Goal: Information Seeking & Learning: Learn about a topic

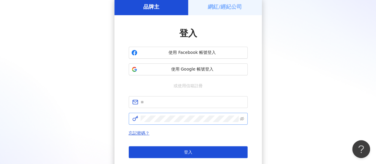
scroll to position [30, 0]
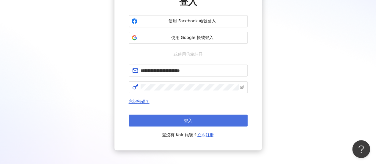
click at [190, 120] on span "登入" at bounding box center [188, 120] width 8 height 5
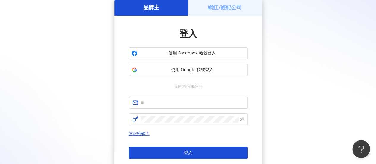
scroll to position [59, 0]
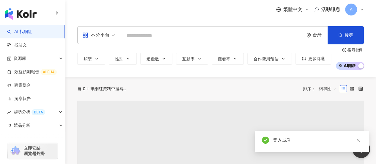
click at [172, 38] on input "search" at bounding box center [212, 35] width 178 height 11
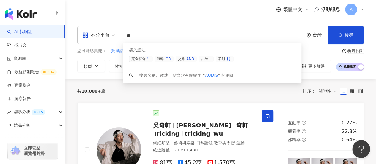
type input "*"
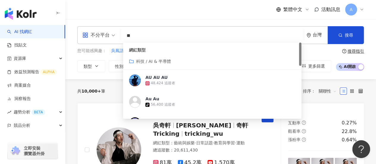
type input "*"
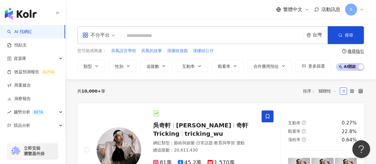
click at [100, 41] on span at bounding box center [98, 34] width 33 height 17
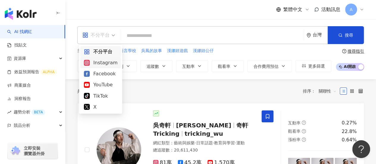
click at [105, 64] on div "Instagram" at bounding box center [101, 62] width 34 height 7
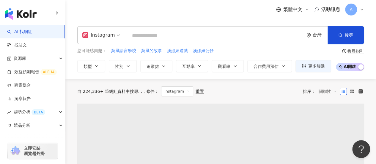
click at [160, 34] on input "search" at bounding box center [214, 35] width 173 height 11
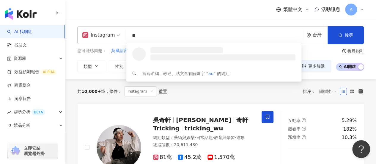
type input "***"
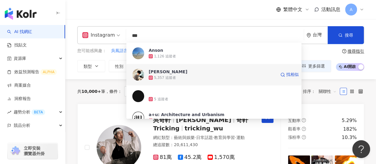
click at [157, 73] on div "Audis Huang" at bounding box center [167, 72] width 39 height 6
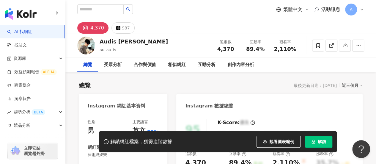
click at [57, 13] on icon "button" at bounding box center [58, 13] width 5 height 5
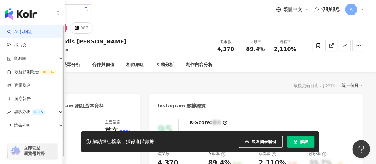
click at [26, 31] on link "AI 找網紅" at bounding box center [19, 32] width 25 height 6
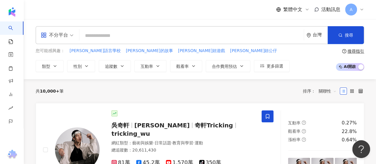
click at [150, 34] on input "search" at bounding box center [191, 35] width 219 height 11
paste input "****"
type input "****"
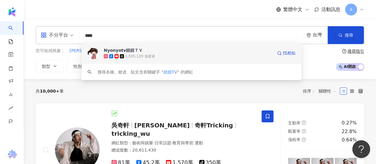
click at [162, 50] on span "Nyonyotv妞妞ＴＶ" at bounding box center [188, 50] width 169 height 6
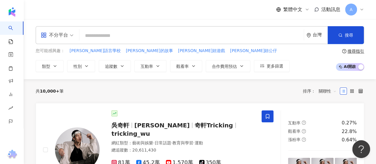
click at [103, 33] on input "search" at bounding box center [191, 35] width 219 height 11
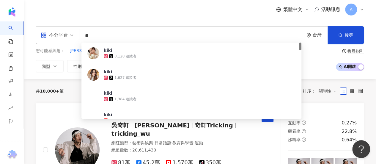
type input "*"
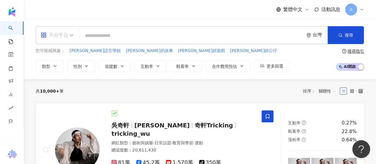
click at [60, 38] on div "不分平台" at bounding box center [54, 35] width 27 height 10
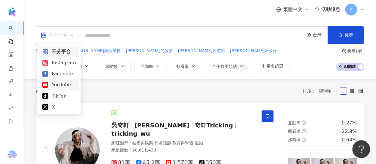
click at [61, 84] on div "YouTube" at bounding box center [59, 84] width 34 height 7
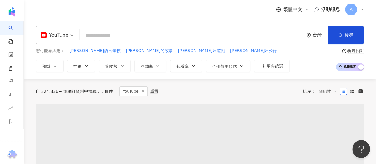
click at [91, 36] on input "search" at bounding box center [191, 35] width 219 height 11
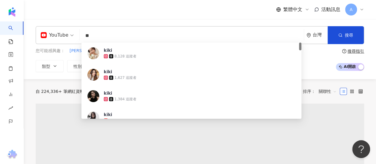
type input "*"
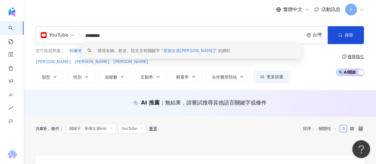
drag, startPoint x: 118, startPoint y: 35, endPoint x: 75, endPoint y: 40, distance: 42.7
click at [75, 40] on div "YouTube ******** 台灣 搜尋 keyword 搜尋名稱、敘述、貼文含有關鍵字 “ 那個女孩kiki ” 的網紅" at bounding box center [200, 35] width 328 height 18
paste input "*"
type input "*********"
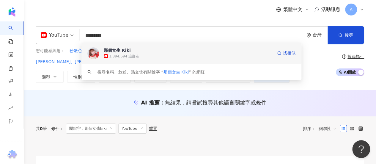
click at [123, 55] on div "1,894,694 追蹤者" at bounding box center [124, 56] width 30 height 5
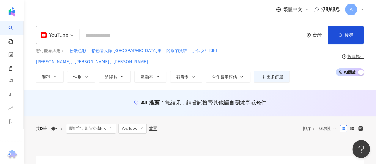
click at [113, 32] on input "search" at bounding box center [191, 35] width 219 height 11
paste input "**********"
type input "**********"
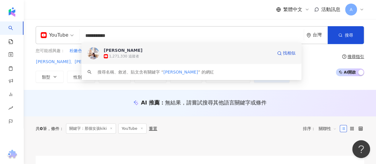
click at [115, 54] on div "1,271,330 追蹤者" at bounding box center [124, 56] width 30 height 5
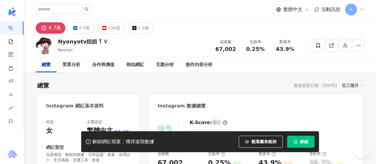
click at [297, 140] on button "解鎖" at bounding box center [300, 141] width 27 height 12
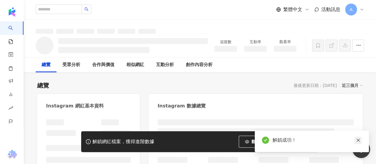
click at [357, 140] on icon "close" at bounding box center [358, 140] width 4 height 4
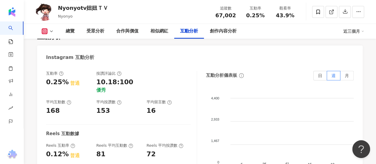
scroll to position [1188, 0]
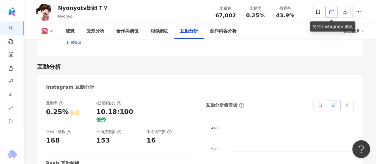
click at [328, 11] on icon at bounding box center [330, 11] width 5 height 5
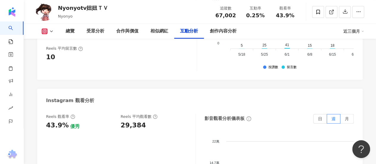
scroll to position [980, 0]
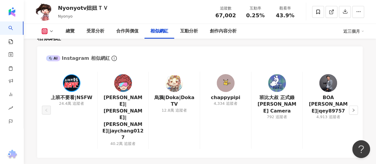
click at [53, 31] on icon at bounding box center [51, 31] width 5 height 5
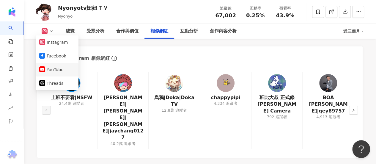
click at [57, 68] on button "YouTube" at bounding box center [57, 69] width 36 height 8
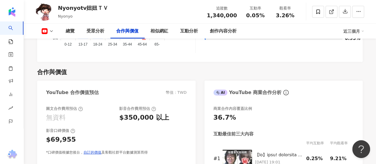
scroll to position [743, 0]
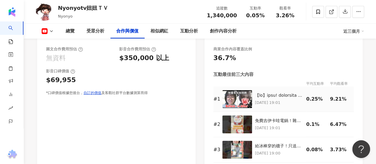
click at [237, 97] on img at bounding box center [237, 99] width 30 height 18
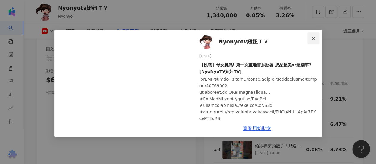
click at [314, 37] on icon "close" at bounding box center [313, 38] width 4 height 4
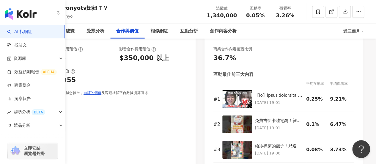
click at [17, 29] on link "AI 找網紅" at bounding box center [19, 32] width 25 height 6
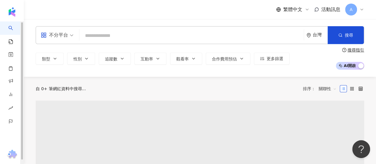
click at [101, 32] on input "search" at bounding box center [191, 35] width 219 height 11
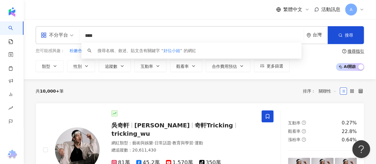
type input "****"
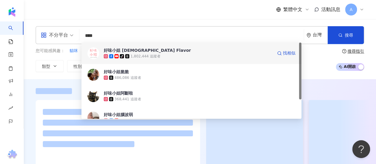
click at [166, 51] on span "好味小姐 Lady Flavor" at bounding box center [188, 50] width 169 height 6
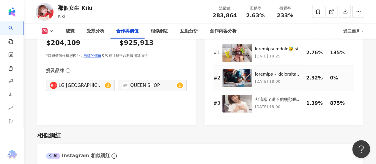
scroll to position [855, 0]
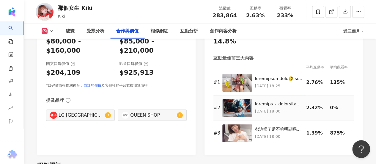
click at [267, 106] on div at bounding box center [279, 104] width 48 height 6
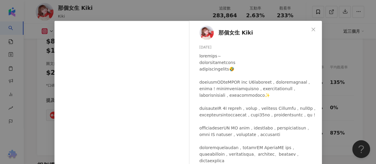
scroll to position [0, 0]
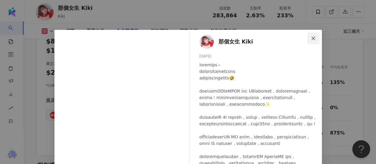
click at [311, 38] on icon "close" at bounding box center [313, 38] width 5 height 5
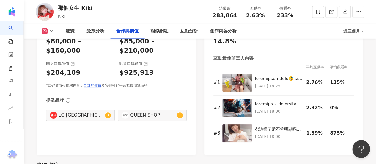
click at [50, 30] on icon at bounding box center [51, 31] width 5 height 5
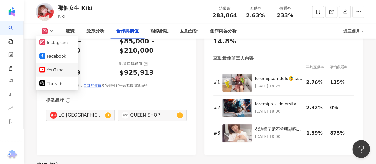
click at [52, 70] on button "YouTube" at bounding box center [57, 70] width 36 height 8
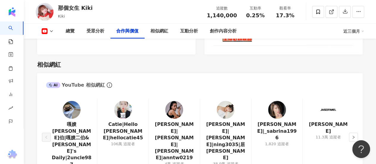
scroll to position [760, 0]
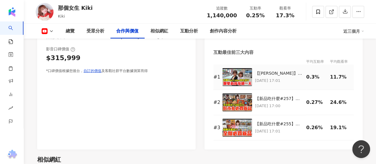
click at [240, 83] on img at bounding box center [237, 77] width 30 height 18
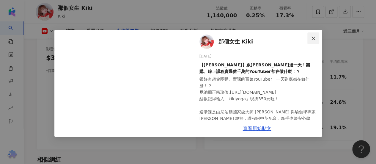
click at [310, 36] on span "Close" at bounding box center [313, 38] width 12 height 5
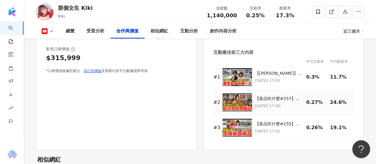
click at [244, 108] on img at bounding box center [237, 102] width 30 height 18
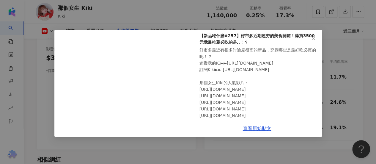
scroll to position [0, 0]
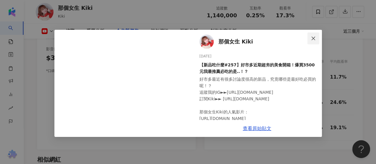
click at [310, 35] on button "Close" at bounding box center [313, 38] width 12 height 12
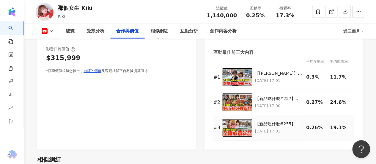
click at [233, 132] on img at bounding box center [237, 127] width 30 height 18
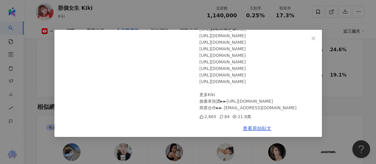
scroll to position [849, 0]
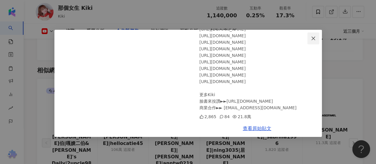
click at [309, 38] on span "Close" at bounding box center [313, 38] width 12 height 5
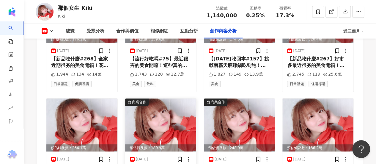
scroll to position [1770, 0]
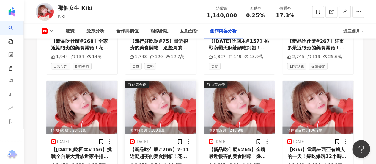
click at [151, 85] on img at bounding box center [160, 107] width 71 height 53
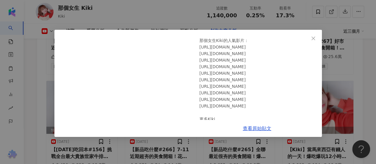
scroll to position [102, 0]
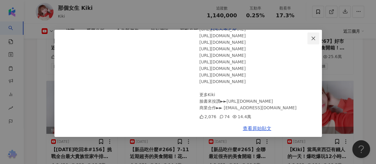
click at [312, 35] on button "Close" at bounding box center [313, 38] width 12 height 12
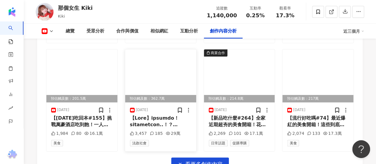
scroll to position [1918, 0]
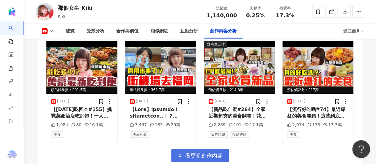
click at [189, 152] on span "看更多創作內容" at bounding box center [203, 155] width 37 height 7
click at [203, 152] on span "看更多創作內容" at bounding box center [203, 155] width 37 height 7
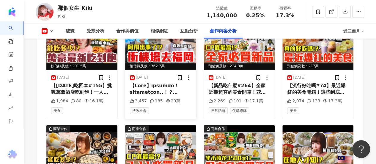
scroll to position [1978, 0]
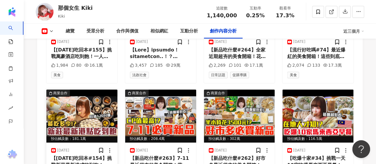
click at [86, 91] on img at bounding box center [81, 115] width 71 height 53
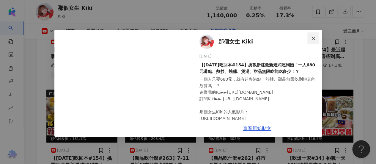
click at [313, 37] on icon "close" at bounding box center [313, 38] width 5 height 5
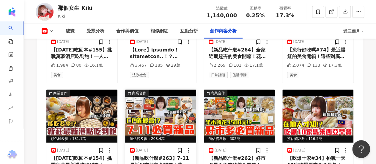
click at [163, 89] on img at bounding box center [160, 115] width 71 height 53
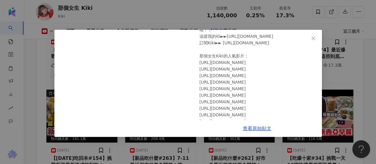
scroll to position [89, 0]
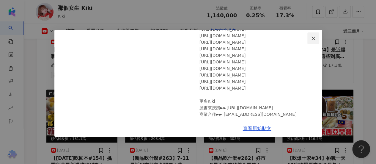
click at [314, 37] on icon "close" at bounding box center [313, 38] width 5 height 5
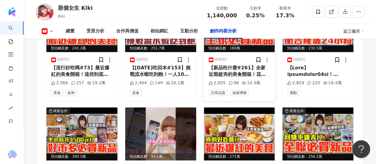
scroll to position [2185, 0]
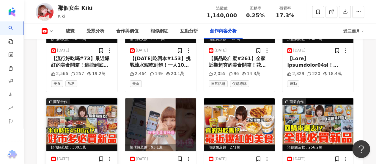
click at [69, 102] on img at bounding box center [81, 124] width 71 height 53
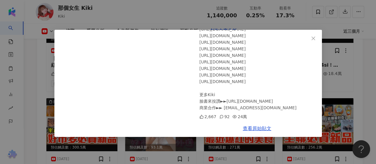
scroll to position [2297, 0]
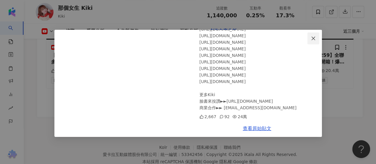
click at [314, 35] on button "Close" at bounding box center [313, 38] width 12 height 12
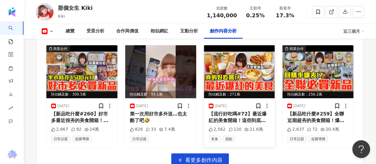
scroll to position [2237, 0]
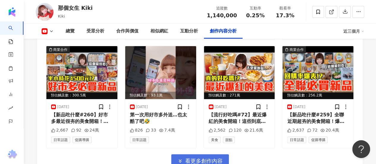
click at [200, 157] on span "看更多創作內容" at bounding box center [203, 160] width 37 height 7
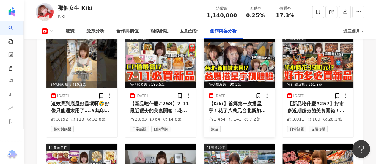
scroll to position [2386, 0]
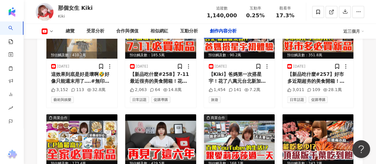
click at [234, 117] on img at bounding box center [239, 140] width 71 height 53
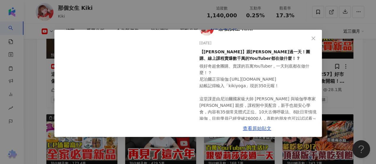
scroll to position [24, 0]
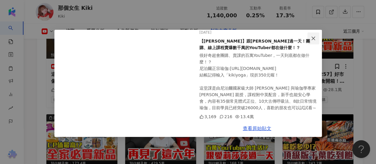
click at [311, 36] on icon "close" at bounding box center [313, 38] width 5 height 5
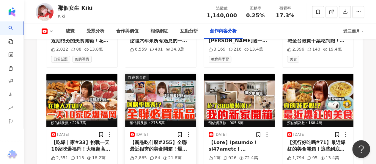
scroll to position [2564, 0]
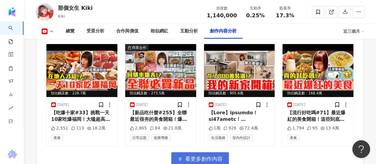
click at [183, 152] on button "看更多創作內容" at bounding box center [200, 158] width 58 height 13
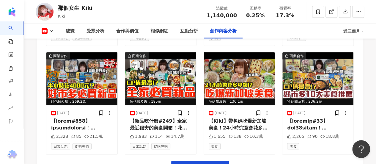
scroll to position [2891, 0]
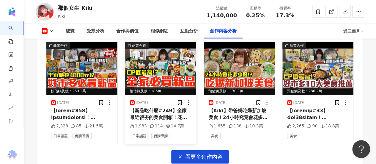
drag, startPoint x: 195, startPoint y: 133, endPoint x: 189, endPoint y: 101, distance: 32.8
click at [195, 153] on span "看更多創作內容" at bounding box center [203, 156] width 37 height 7
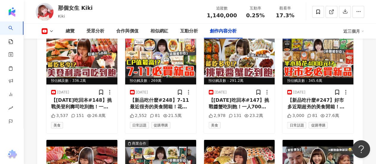
scroll to position [3188, 0]
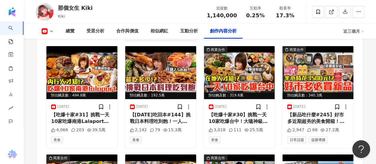
scroll to position [3396, 0]
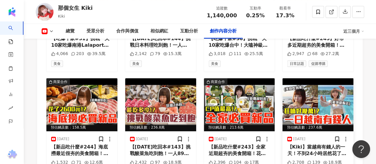
click at [296, 88] on img at bounding box center [317, 104] width 71 height 53
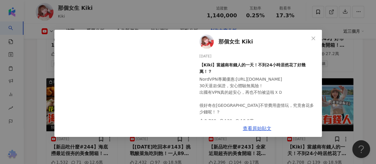
drag, startPoint x: 312, startPoint y: 38, endPoint x: 227, endPoint y: 55, distance: 86.7
click at [312, 38] on icon "close" at bounding box center [313, 38] width 5 height 5
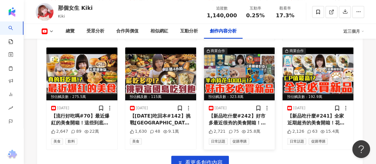
scroll to position [3544, 0]
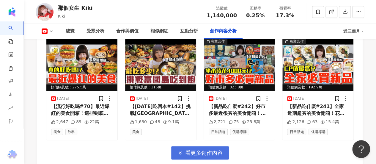
click at [199, 149] on span "看更多創作內容" at bounding box center [203, 152] width 37 height 7
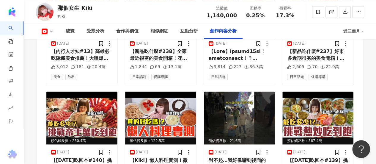
scroll to position [3841, 0]
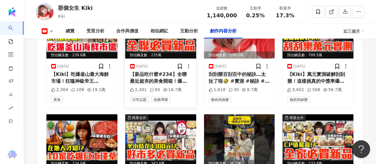
scroll to position [4168, 0]
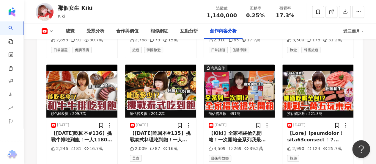
scroll to position [4561, 0]
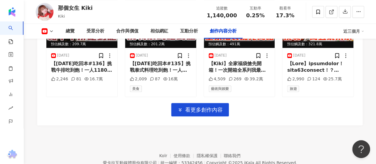
click at [197, 106] on span "看更多創作內容" at bounding box center [203, 109] width 37 height 7
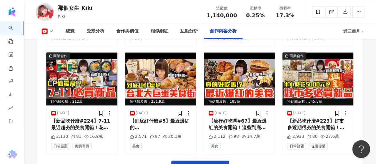
scroll to position [4858, 0]
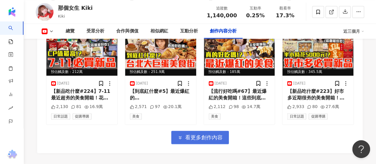
click at [185, 134] on span "看更多創作內容" at bounding box center [203, 137] width 37 height 7
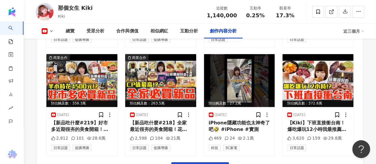
scroll to position [5208, 0]
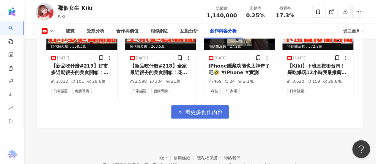
click at [198, 109] on span "看更多創作內容" at bounding box center [203, 112] width 37 height 7
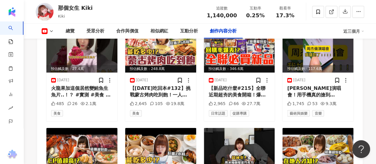
scroll to position [5475, 0]
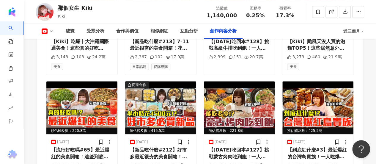
scroll to position [5831, 0]
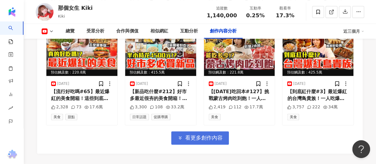
click at [186, 134] on span "看更多創作內容" at bounding box center [203, 137] width 37 height 7
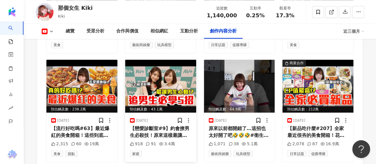
scroll to position [6128, 0]
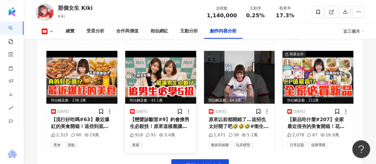
drag, startPoint x: 192, startPoint y: 125, endPoint x: 191, endPoint y: 112, distance: 13.2
click at [192, 159] on button "看更多創作內容" at bounding box center [200, 165] width 58 height 13
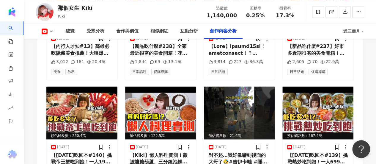
scroll to position [3702, 0]
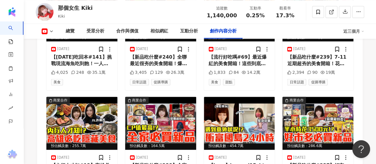
click at [252, 97] on img at bounding box center [239, 123] width 71 height 53
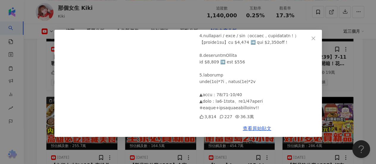
scroll to position [135, 0]
click at [257, 128] on link "查看原始貼文" at bounding box center [257, 128] width 29 height 6
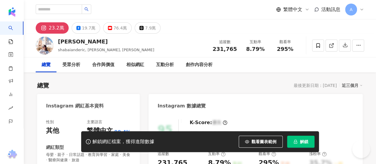
click at [298, 141] on button "解鎖" at bounding box center [300, 141] width 27 height 12
click at [299, 143] on button "解鎖" at bounding box center [300, 141] width 27 height 12
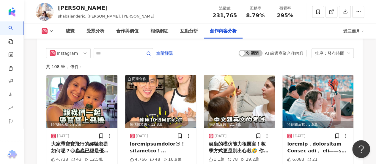
scroll to position [1901, 0]
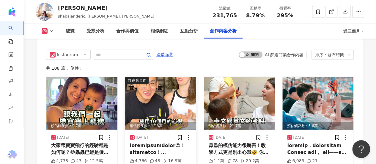
click at [167, 85] on img at bounding box center [160, 103] width 71 height 53
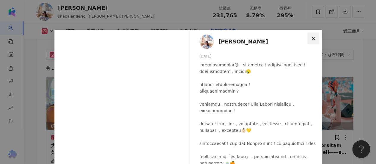
click at [307, 36] on span "Close" at bounding box center [313, 38] width 12 height 5
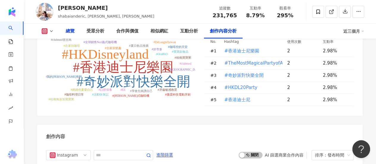
scroll to position [1782, 0]
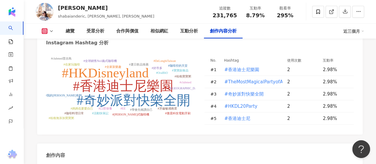
click at [54, 33] on button at bounding box center [48, 31] width 24 height 6
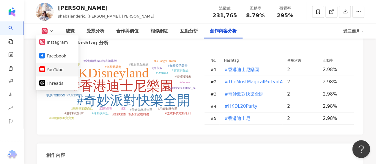
click at [59, 74] on li "YouTube" at bounding box center [57, 70] width 43 height 14
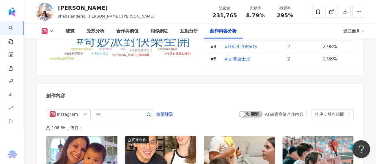
scroll to position [1901, 0]
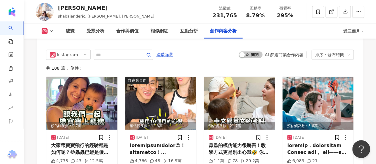
click at [51, 33] on icon at bounding box center [51, 31] width 5 height 5
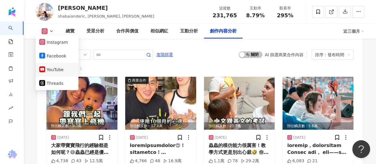
click at [55, 69] on button "YouTube" at bounding box center [57, 69] width 36 height 8
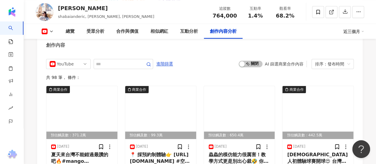
scroll to position [1678, 0]
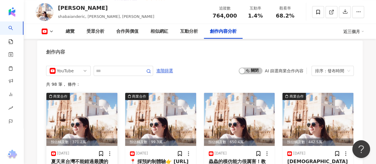
click at [97, 93] on img at bounding box center [81, 119] width 71 height 53
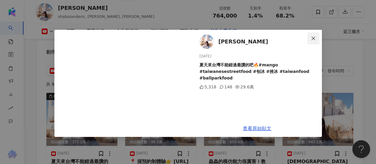
click at [311, 39] on icon "close" at bounding box center [313, 38] width 5 height 5
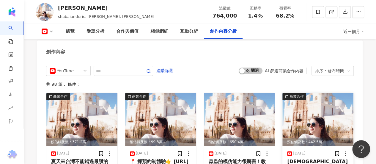
click at [297, 93] on img at bounding box center [317, 119] width 71 height 53
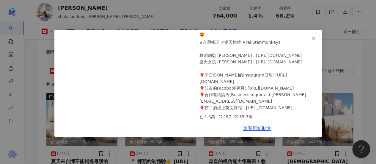
scroll to position [59, 0]
click at [314, 38] on icon "close" at bounding box center [313, 38] width 5 height 5
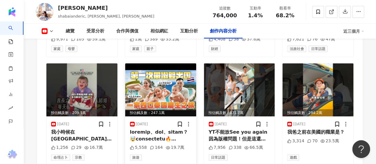
scroll to position [1945, 0]
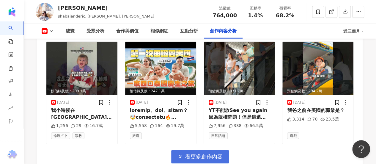
click at [185, 153] on span "看更多創作內容" at bounding box center [203, 156] width 37 height 7
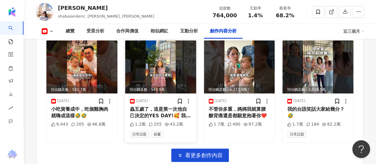
scroll to position [2272, 0]
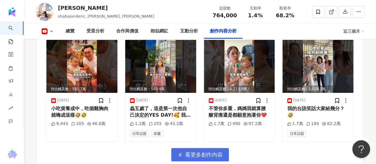
click at [184, 148] on button "看更多創作內容" at bounding box center [200, 154] width 58 height 13
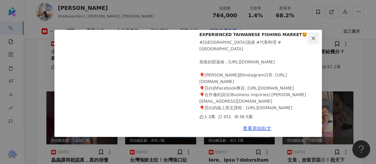
scroll to position [2331, 0]
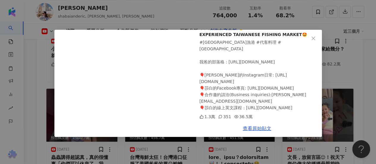
click at [311, 40] on icon "close" at bounding box center [313, 38] width 5 height 5
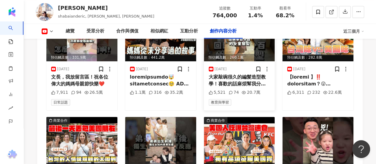
scroll to position [2539, 0]
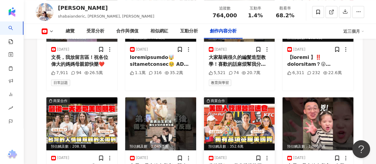
click at [240, 97] on img at bounding box center [239, 123] width 71 height 53
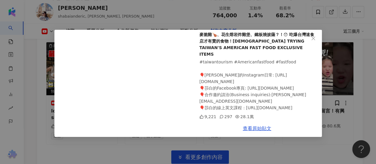
scroll to position [2627, 0]
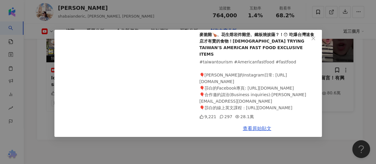
click at [313, 39] on icon "close" at bounding box center [313, 38] width 5 height 5
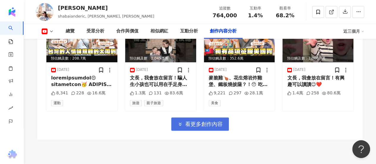
click at [187, 121] on span "看更多創作內容" at bounding box center [203, 124] width 37 height 7
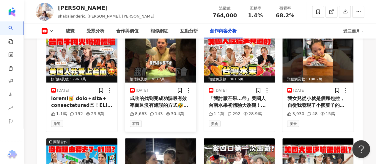
scroll to position [2864, 0]
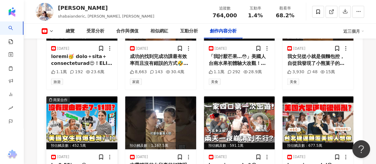
click at [95, 96] on img at bounding box center [81, 122] width 71 height 53
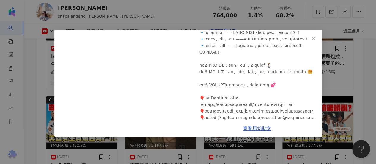
scroll to position [119, 0]
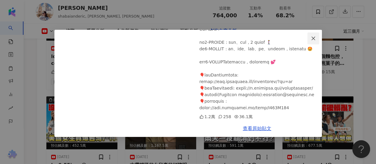
click at [314, 38] on icon "close" at bounding box center [313, 38] width 5 height 5
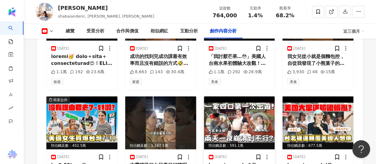
click at [256, 96] on img at bounding box center [239, 122] width 71 height 53
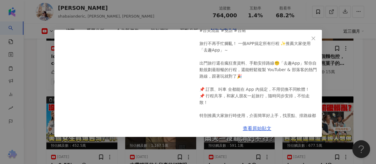
scroll to position [89, 0]
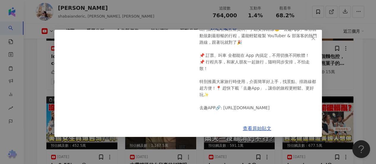
drag, startPoint x: 315, startPoint y: 41, endPoint x: 308, endPoint y: 72, distance: 31.9
click at [314, 41] on button "Close" at bounding box center [313, 38] width 12 height 12
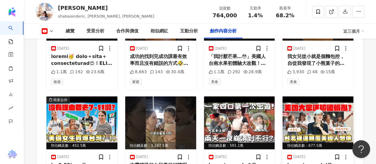
click at [308, 96] on img at bounding box center [317, 122] width 71 height 53
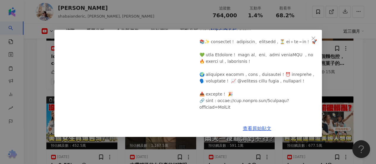
scroll to position [59, 0]
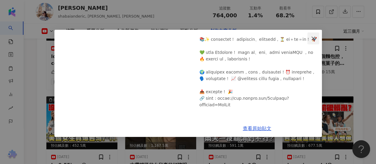
click at [313, 40] on icon "close" at bounding box center [313, 38] width 5 height 5
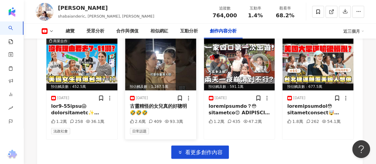
scroll to position [2924, 0]
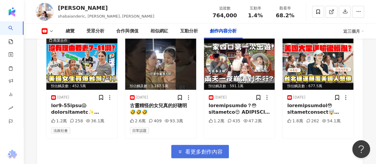
click at [192, 148] on span "看更多創作內容" at bounding box center [203, 151] width 37 height 7
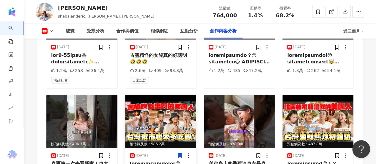
scroll to position [2983, 0]
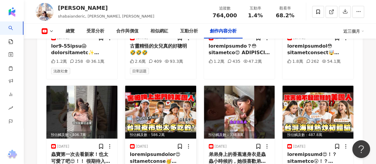
click at [172, 131] on div "預估觸及數：586.2萬" at bounding box center [160, 134] width 71 height 7
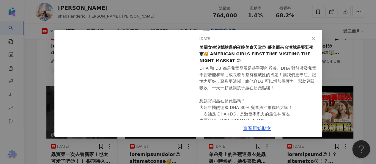
scroll to position [30, 0]
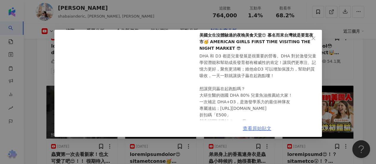
click at [248, 128] on link "查看原始貼文" at bounding box center [257, 128] width 29 height 6
click at [316, 38] on span "Close" at bounding box center [313, 38] width 12 height 5
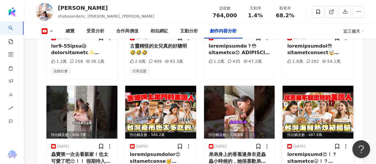
click at [325, 86] on img at bounding box center [317, 112] width 71 height 53
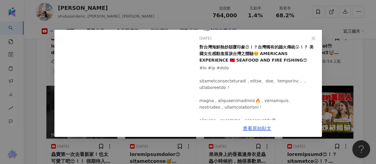
scroll to position [59, 0]
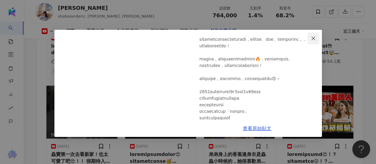
click at [314, 38] on icon "close" at bounding box center [313, 38] width 5 height 5
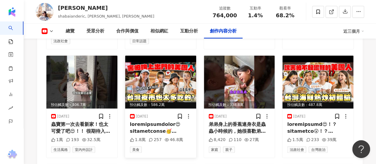
scroll to position [3042, 0]
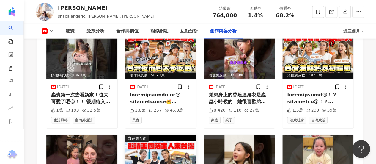
click at [154, 135] on img at bounding box center [160, 161] width 71 height 53
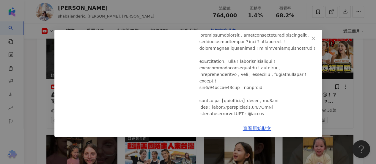
scroll to position [59, 0]
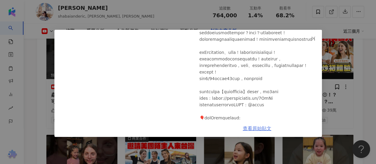
click at [255, 126] on link "查看原始貼文" at bounding box center [257, 128] width 29 height 6
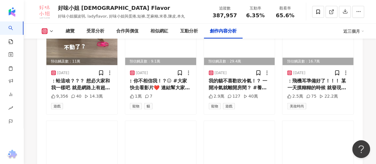
scroll to position [1901, 0]
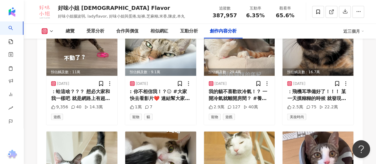
click at [51, 31] on icon at bounding box center [51, 31] width 5 height 5
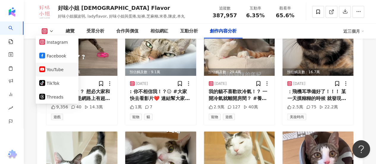
click at [53, 68] on button "YouTube" at bounding box center [57, 69] width 36 height 8
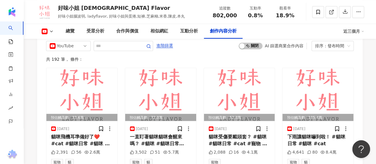
scroll to position [1645, 0]
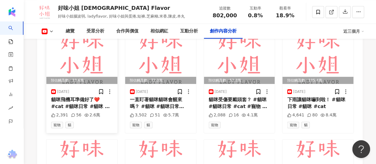
click at [83, 66] on img at bounding box center [81, 57] width 71 height 53
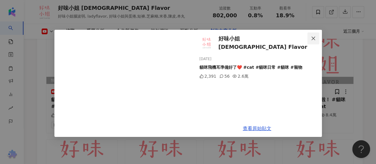
click at [312, 37] on icon "close" at bounding box center [313, 38] width 5 height 5
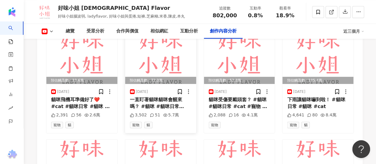
click at [175, 64] on img at bounding box center [160, 57] width 71 height 53
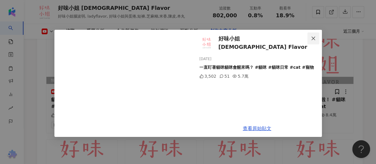
click at [311, 37] on icon "close" at bounding box center [313, 38] width 5 height 5
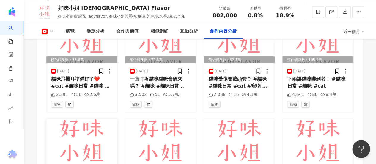
scroll to position [1675, 0]
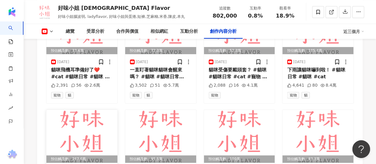
click at [88, 129] on img at bounding box center [81, 136] width 71 height 53
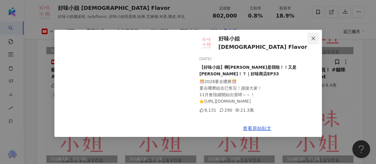
click at [312, 36] on icon "close" at bounding box center [313, 38] width 5 height 5
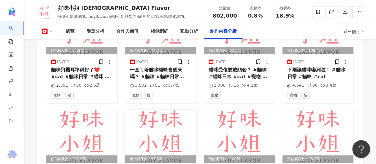
click at [160, 120] on img at bounding box center [160, 136] width 71 height 53
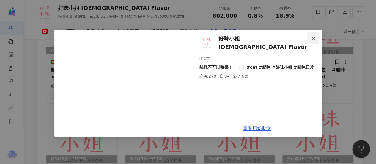
click at [311, 39] on icon "close" at bounding box center [313, 38] width 4 height 4
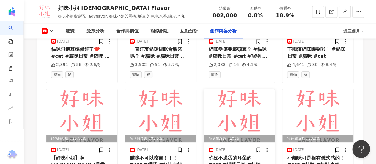
scroll to position [1705, 0]
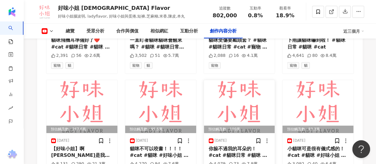
click at [238, 99] on img at bounding box center [239, 106] width 71 height 53
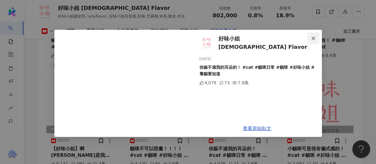
click at [315, 37] on icon "close" at bounding box center [313, 38] width 5 height 5
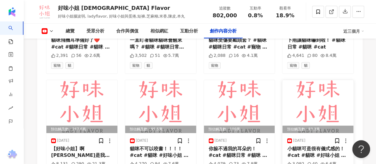
click at [299, 91] on img at bounding box center [317, 106] width 71 height 53
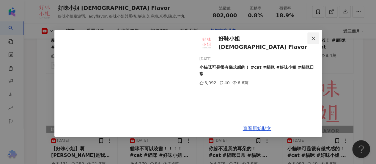
click at [309, 41] on button "Close" at bounding box center [313, 38] width 12 height 12
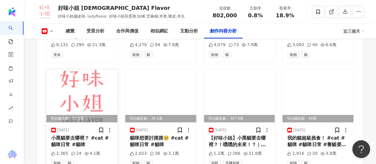
scroll to position [1934, 0]
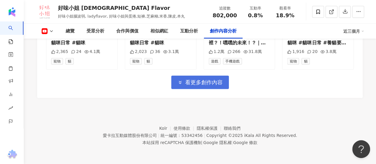
click at [199, 84] on span "看更多創作內容" at bounding box center [203, 82] width 37 height 7
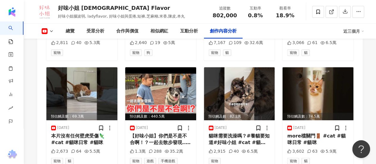
scroll to position [2083, 0]
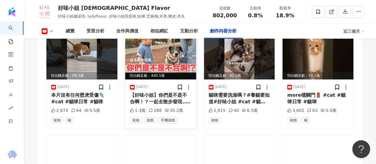
click at [172, 72] on img at bounding box center [160, 52] width 71 height 53
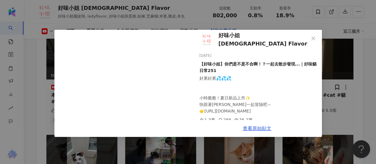
scroll to position [4, 0]
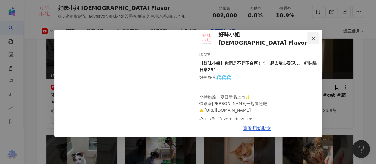
click at [312, 38] on icon "close" at bounding box center [313, 38] width 5 height 5
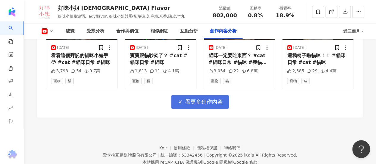
scroll to position [2231, 0]
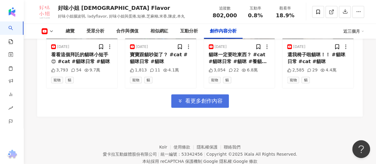
click at [184, 108] on button "看更多創作內容" at bounding box center [200, 100] width 58 height 13
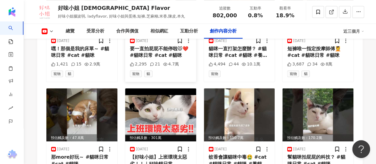
scroll to position [2528, 0]
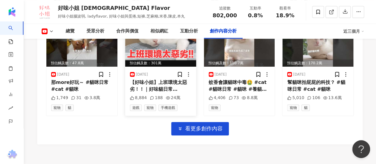
click at [159, 61] on img at bounding box center [160, 40] width 71 height 53
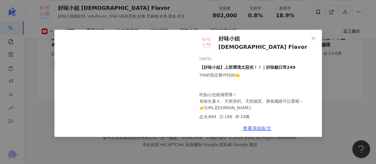
scroll to position [2581, 0]
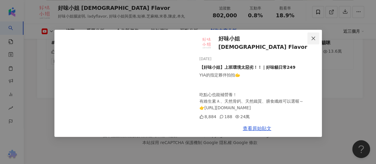
click at [308, 38] on span "Close" at bounding box center [313, 38] width 12 height 5
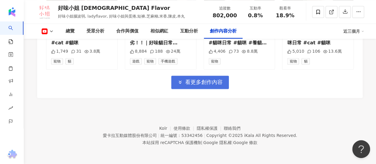
click at [216, 83] on span "看更多創作內容" at bounding box center [203, 82] width 37 height 7
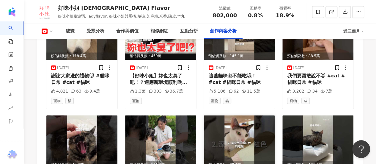
scroll to position [2878, 0]
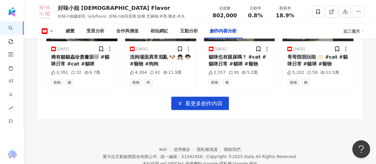
click at [201, 107] on span "看更多創作內容" at bounding box center [203, 103] width 37 height 7
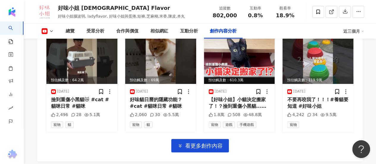
scroll to position [3205, 0]
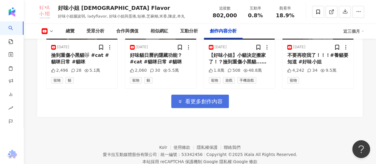
click at [209, 104] on span "看更多創作內容" at bounding box center [203, 101] width 37 height 7
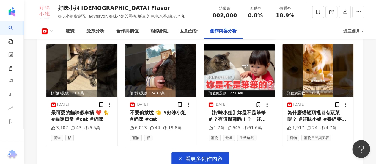
scroll to position [3532, 0]
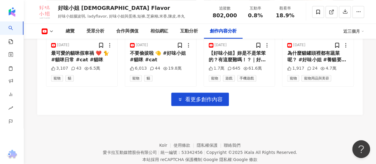
click at [201, 102] on span "看更多創作內容" at bounding box center [203, 99] width 37 height 7
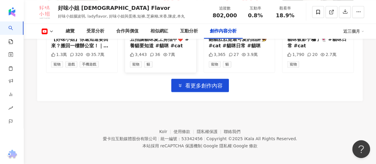
scroll to position [3875, 0]
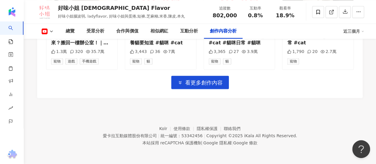
click at [202, 86] on span "看更多創作內容" at bounding box center [203, 82] width 37 height 7
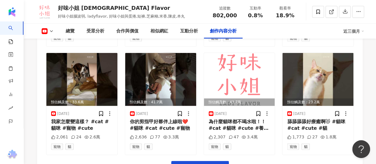
scroll to position [4112, 0]
click at [238, 89] on img at bounding box center [239, 79] width 71 height 53
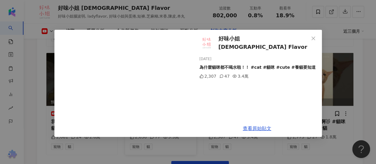
click at [314, 40] on icon "close" at bounding box center [313, 38] width 5 height 5
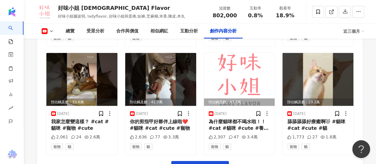
scroll to position [4199, 0]
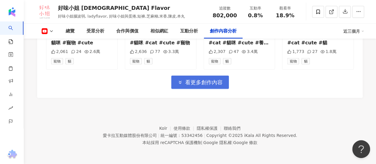
click at [203, 80] on span "看更多創作內容" at bounding box center [203, 82] width 37 height 7
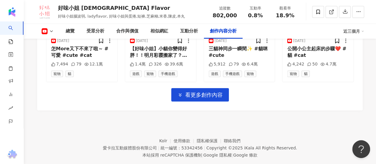
scroll to position [4522, 0]
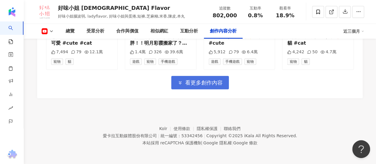
click at [202, 86] on button "看更多創作內容" at bounding box center [200, 82] width 58 height 13
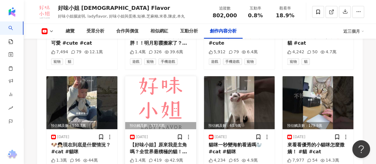
click at [163, 95] on img at bounding box center [160, 102] width 71 height 53
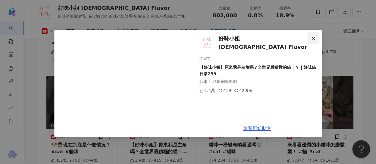
click at [312, 39] on icon "close" at bounding box center [313, 38] width 4 height 4
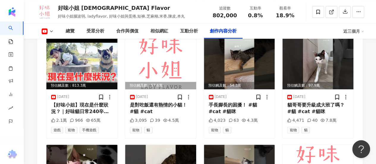
scroll to position [4670, 0]
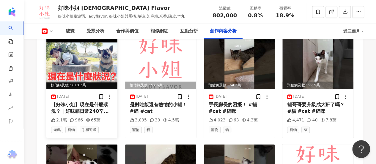
click at [74, 52] on img at bounding box center [81, 62] width 71 height 53
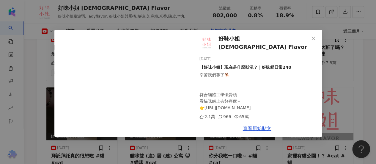
scroll to position [4730, 0]
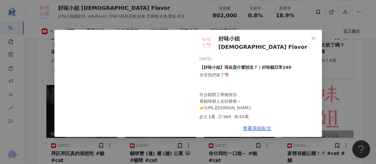
click at [312, 41] on button "Close" at bounding box center [313, 38] width 12 height 12
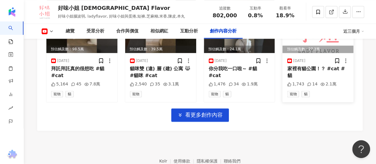
scroll to position [4819, 0]
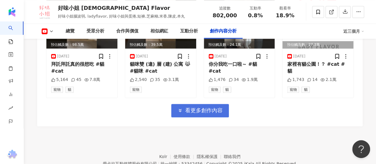
click at [214, 111] on span "看更多創作內容" at bounding box center [203, 110] width 37 height 7
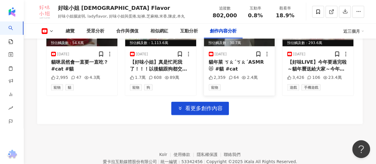
scroll to position [5116, 0]
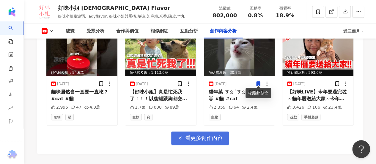
click at [191, 136] on span "看更多創作內容" at bounding box center [203, 138] width 37 height 7
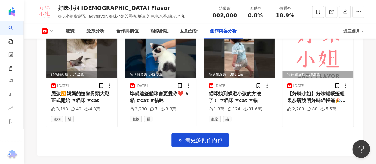
scroll to position [5443, 0]
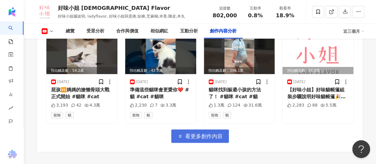
click at [196, 133] on span "看更多創作內容" at bounding box center [203, 136] width 37 height 7
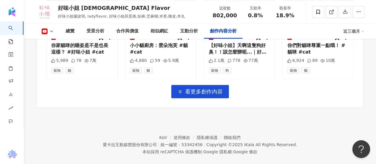
scroll to position [5816, 0]
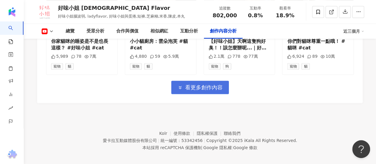
click at [209, 84] on span "看更多創作內容" at bounding box center [203, 87] width 37 height 7
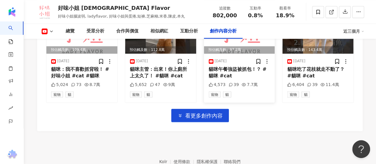
scroll to position [6113, 0]
click at [200, 112] on span "看更多創作內容" at bounding box center [203, 115] width 37 height 7
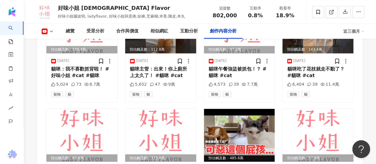
scroll to position [6172, 0]
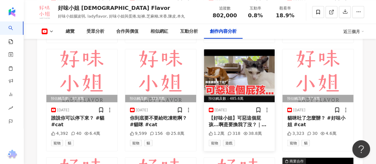
click at [232, 72] on img at bounding box center [239, 75] width 71 height 53
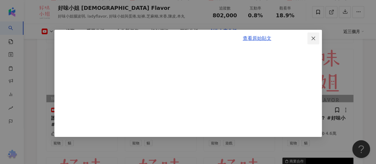
click at [313, 42] on button "Close" at bounding box center [313, 38] width 12 height 12
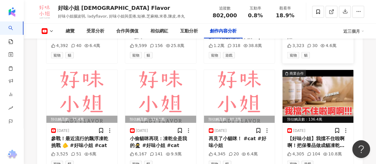
scroll to position [6261, 0]
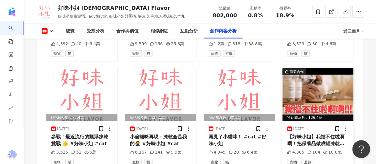
click at [307, 81] on img at bounding box center [317, 94] width 71 height 53
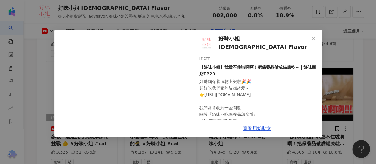
drag, startPoint x: 312, startPoint y: 41, endPoint x: 186, endPoint y: 74, distance: 130.8
click at [312, 41] on button "Close" at bounding box center [313, 38] width 12 height 12
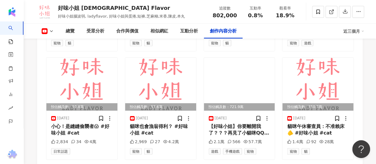
scroll to position [6463, 0]
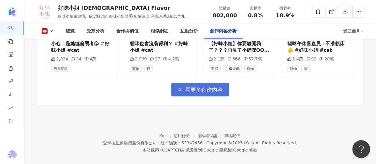
click at [206, 86] on span "看更多創作內容" at bounding box center [203, 89] width 37 height 7
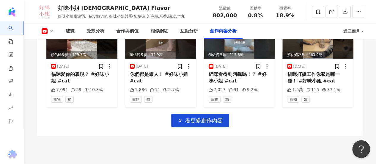
scroll to position [6786, 0]
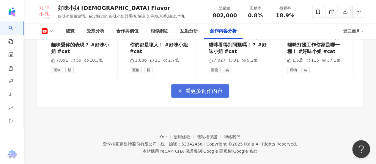
click at [207, 88] on span "看更多創作內容" at bounding box center [203, 91] width 37 height 7
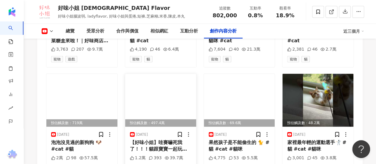
scroll to position [5163, 0]
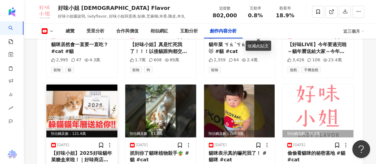
click at [77, 101] on img at bounding box center [81, 110] width 71 height 53
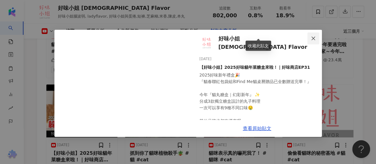
click at [315, 39] on span "Close" at bounding box center [313, 38] width 12 height 5
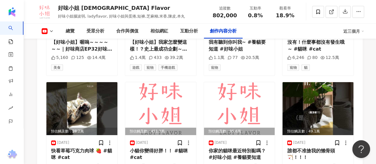
scroll to position [4153, 0]
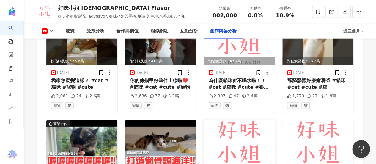
click at [227, 124] on img at bounding box center [239, 146] width 71 height 53
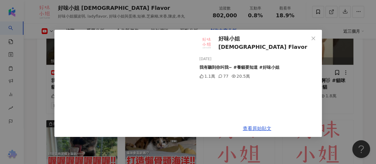
drag, startPoint x: 315, startPoint y: 38, endPoint x: 188, endPoint y: 76, distance: 132.1
click at [315, 38] on icon "close" at bounding box center [313, 38] width 5 height 5
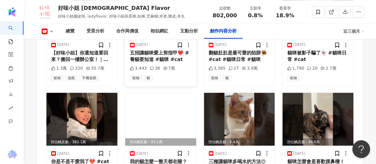
scroll to position [3738, 0]
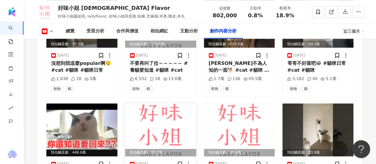
click at [171, 120] on img at bounding box center [160, 129] width 71 height 53
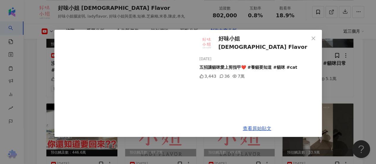
drag, startPoint x: 314, startPoint y: 40, endPoint x: 189, endPoint y: 97, distance: 137.1
click at [313, 41] on button "Close" at bounding box center [313, 38] width 12 height 12
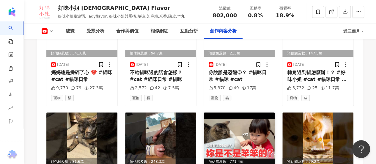
scroll to position [3441, 0]
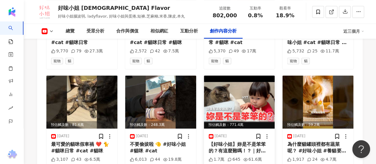
click at [242, 110] on img at bounding box center [239, 101] width 71 height 53
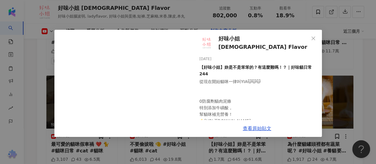
scroll to position [11, 0]
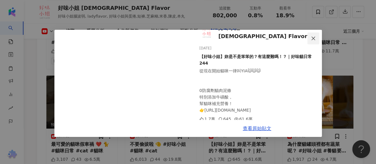
click at [316, 38] on span "Close" at bounding box center [313, 38] width 12 height 5
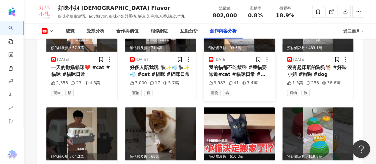
scroll to position [2936, 0]
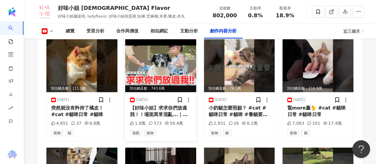
click at [185, 81] on img at bounding box center [160, 65] width 71 height 53
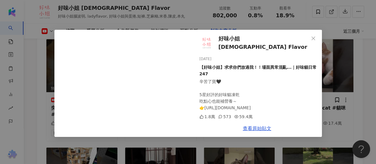
scroll to position [2966, 0]
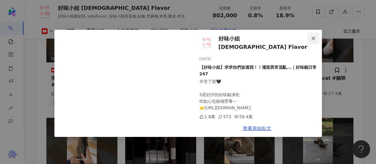
click at [317, 38] on span "Close" at bounding box center [313, 38] width 12 height 5
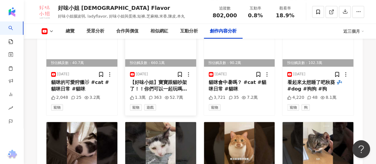
scroll to position [2431, 0]
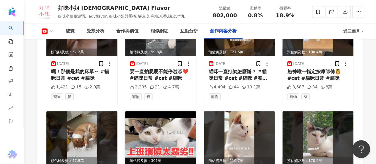
click at [165, 124] on img at bounding box center [160, 137] width 71 height 53
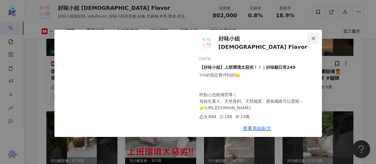
click at [311, 37] on button "Close" at bounding box center [313, 38] width 12 height 12
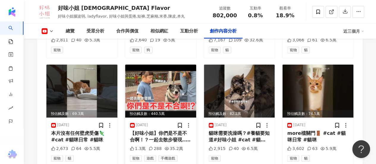
scroll to position [1867, 0]
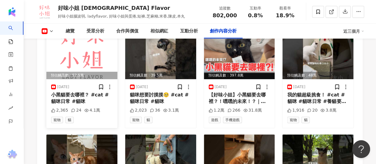
click at [69, 67] on img at bounding box center [81, 52] width 71 height 53
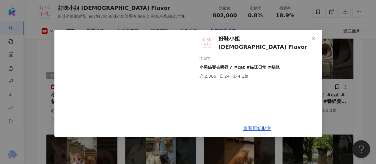
drag, startPoint x: 313, startPoint y: 38, endPoint x: 257, endPoint y: 65, distance: 62.6
click at [311, 38] on icon "close" at bounding box center [313, 38] width 5 height 5
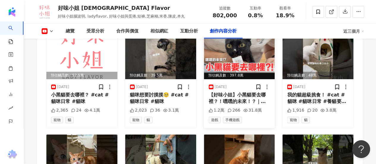
click at [245, 68] on img at bounding box center [239, 52] width 71 height 53
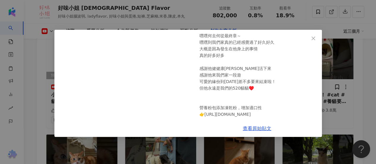
scroll to position [50, 0]
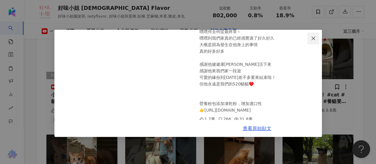
click at [310, 38] on span "Close" at bounding box center [313, 38] width 12 height 5
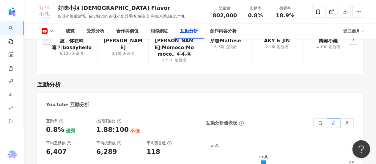
scroll to position [950, 0]
